Goal: Book appointment/travel/reservation

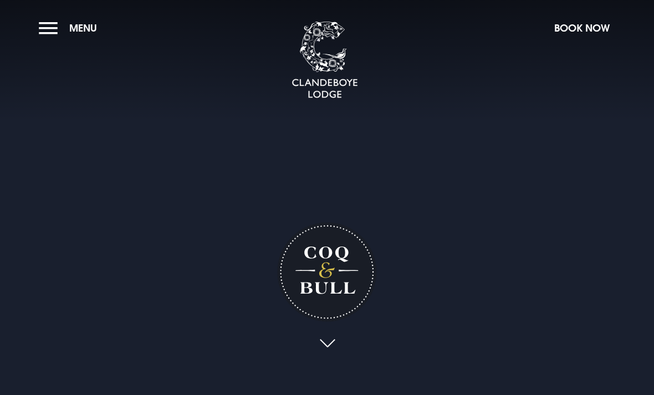
click at [70, 30] on span "Menu" at bounding box center [83, 28] width 28 height 13
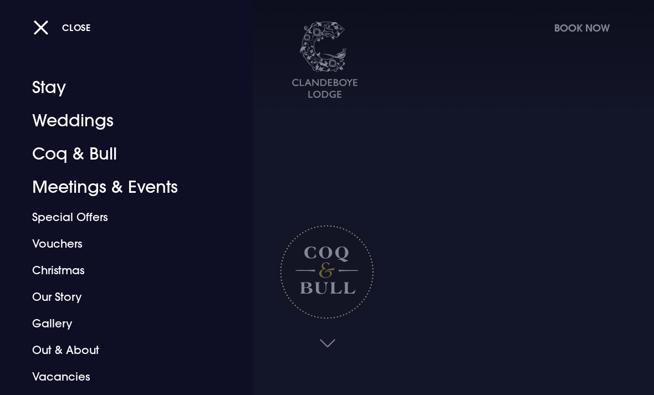
click at [69, 167] on link "Coq & Bull" at bounding box center [118, 153] width 173 height 33
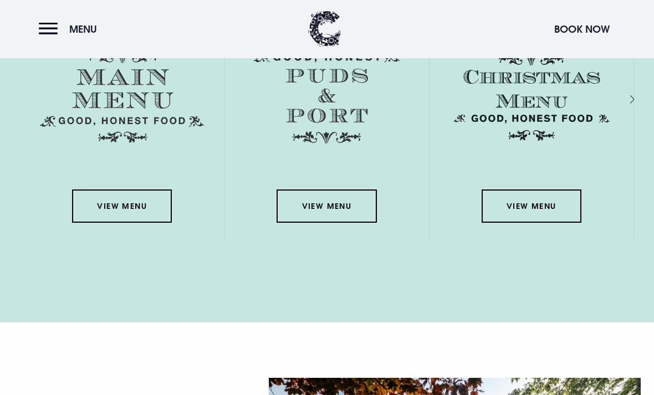
scroll to position [1628, 0]
click at [109, 223] on link "View Menu" at bounding box center [122, 206] width 100 height 33
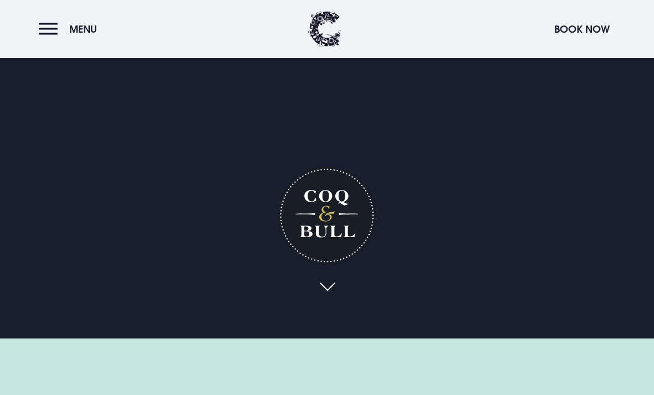
scroll to position [0, 0]
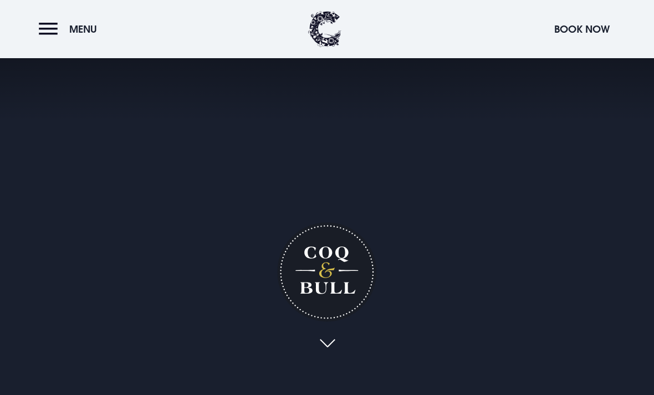
click at [48, 40] on button "Menu" at bounding box center [71, 29] width 64 height 24
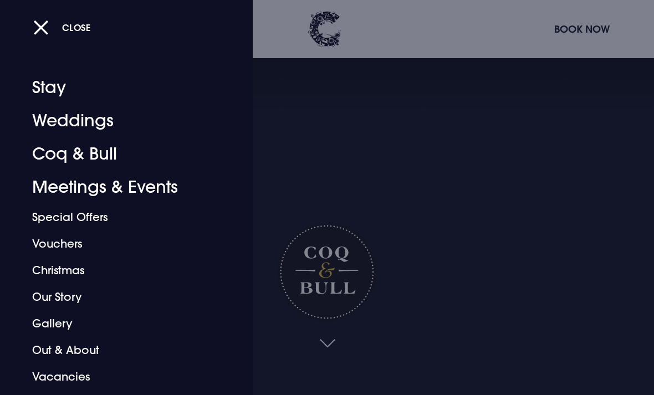
click at [57, 90] on link "Stay" at bounding box center [118, 87] width 173 height 33
